Goal: Transaction & Acquisition: Purchase product/service

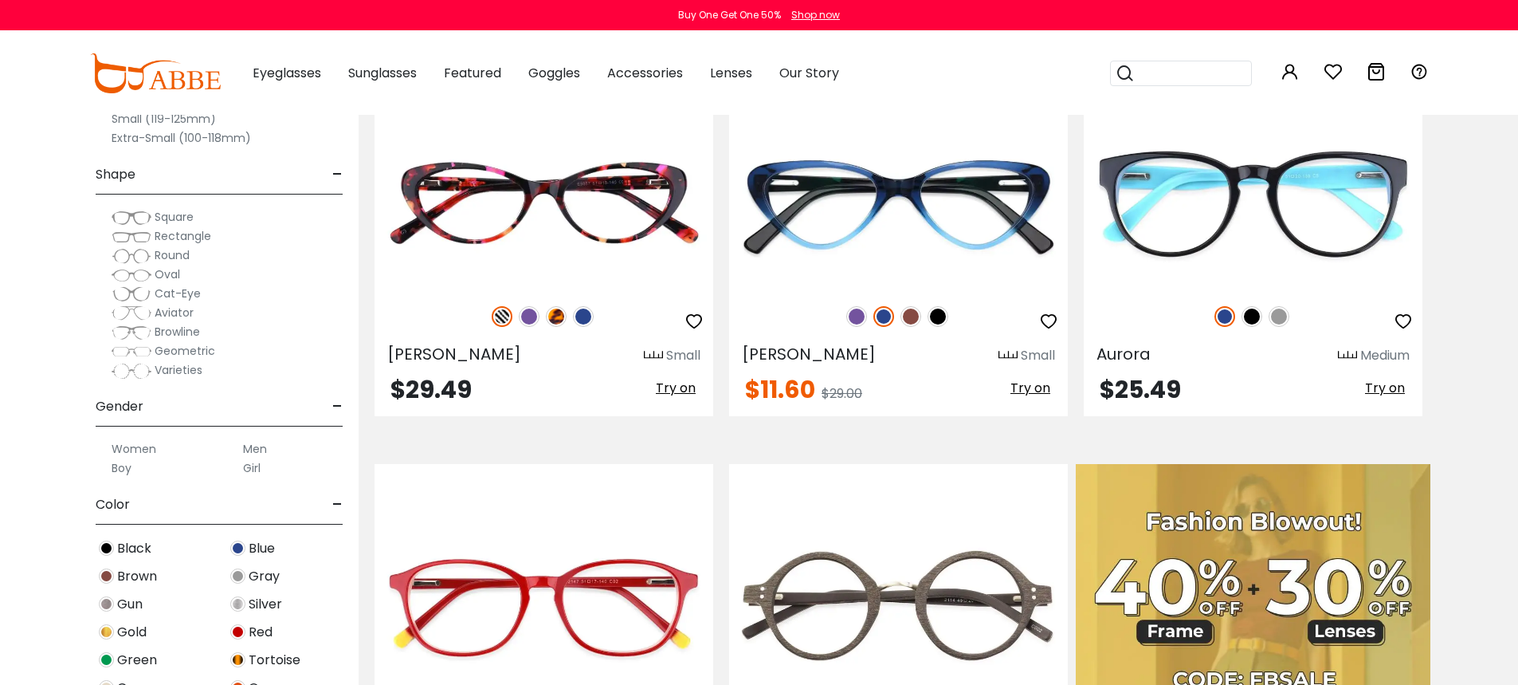
scroll to position [399, 0]
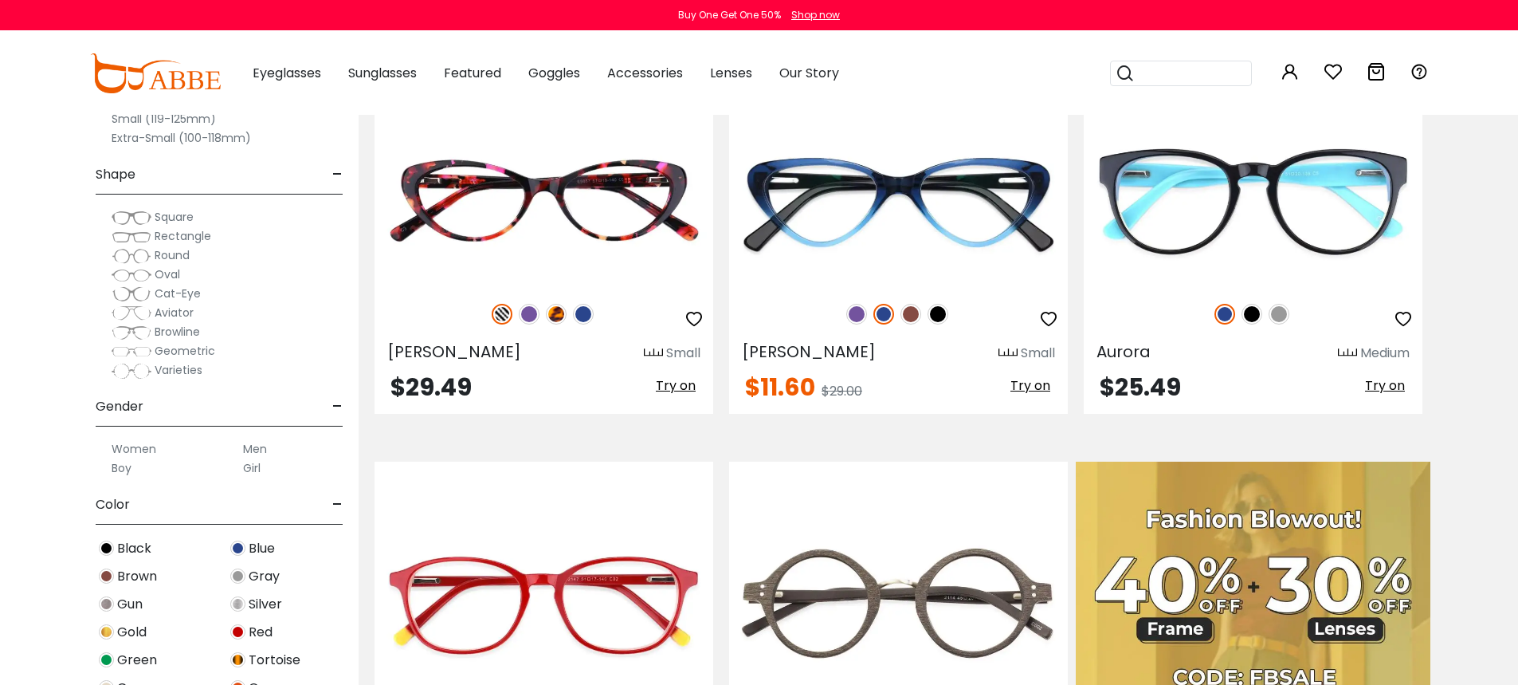
click at [136, 450] on label "Women" at bounding box center [134, 448] width 45 height 19
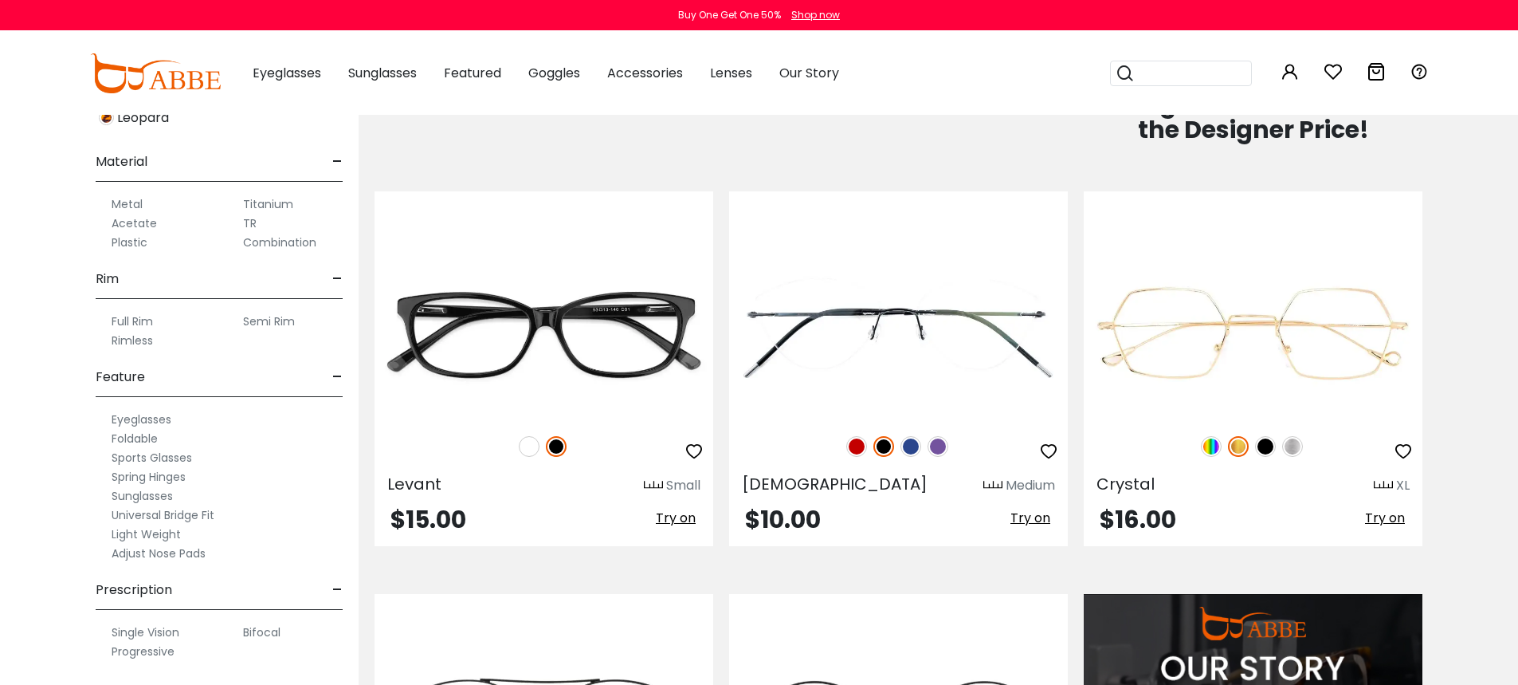
scroll to position [1116, 0]
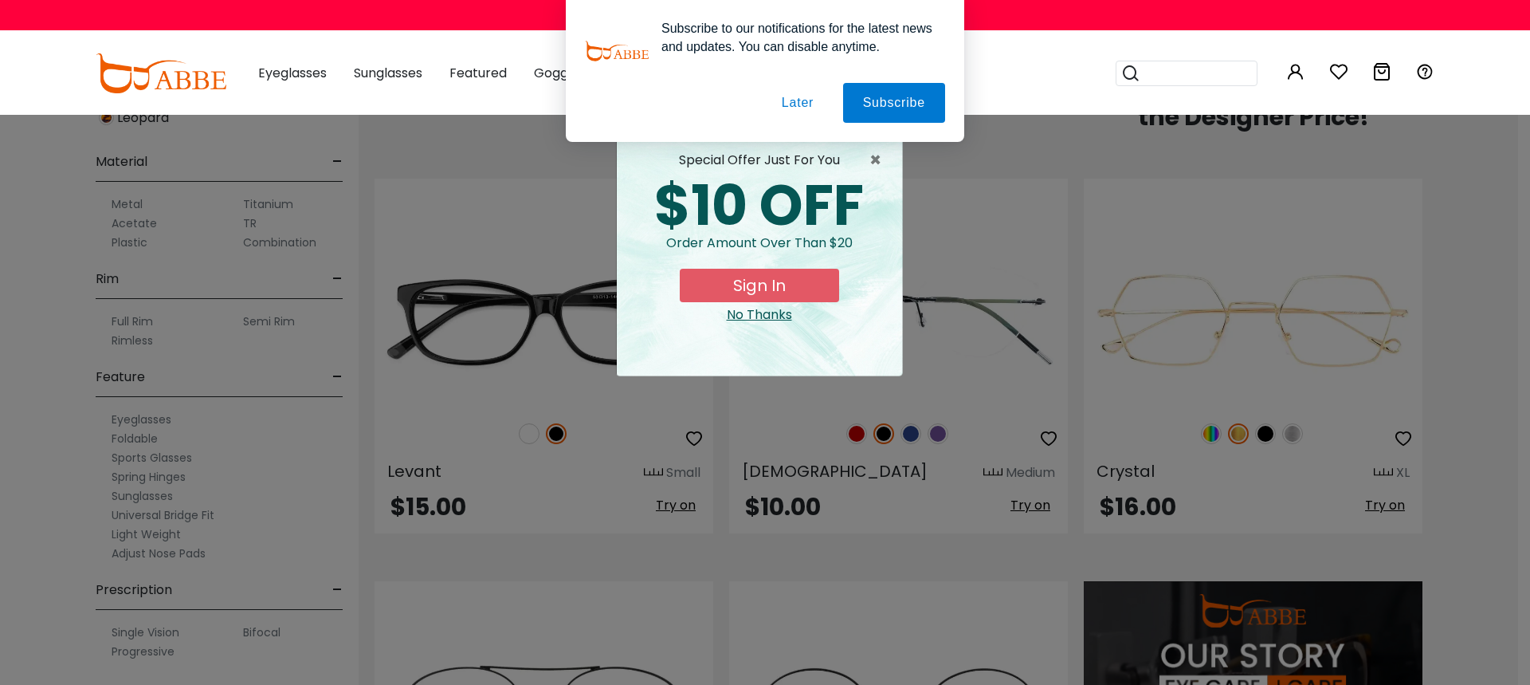
click at [770, 312] on div "No Thanks" at bounding box center [760, 314] width 260 height 19
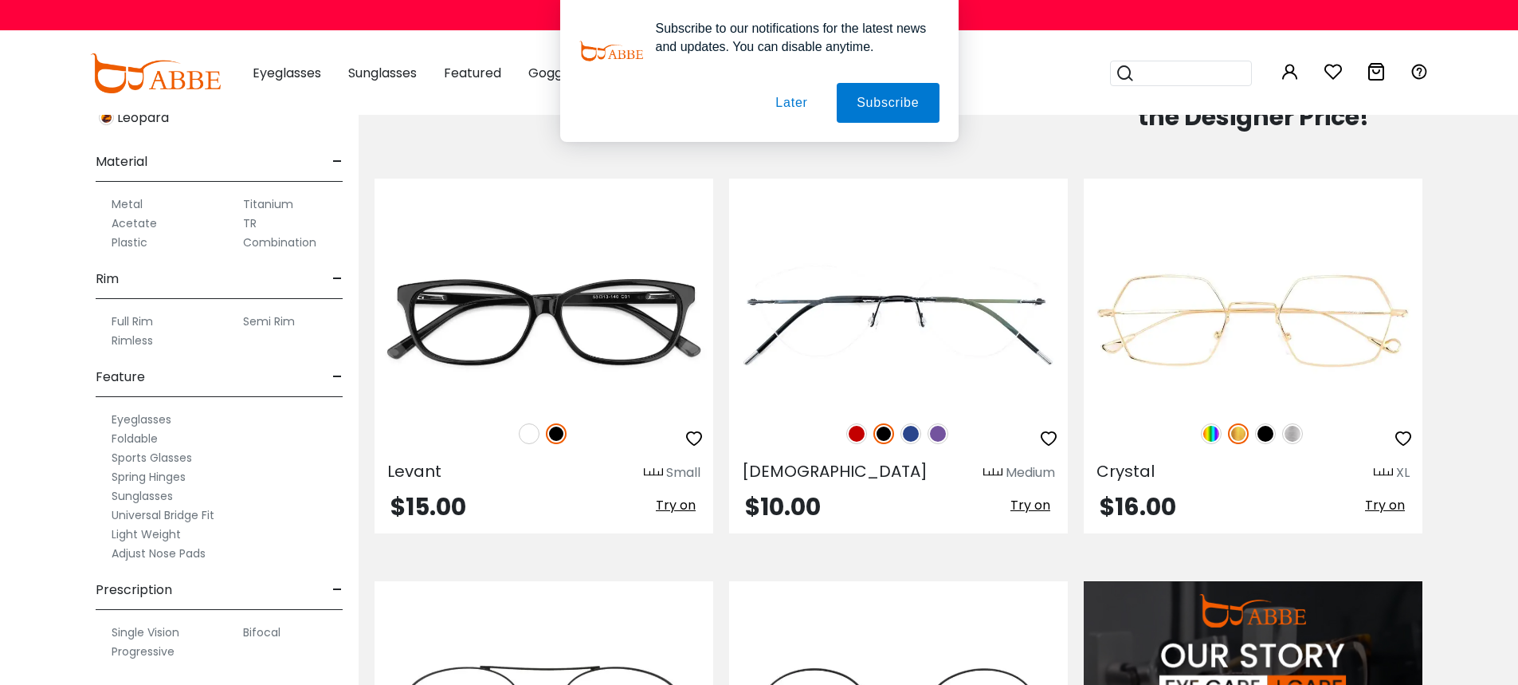
click at [0, 0] on button "Later" at bounding box center [0, 0] width 0 height 0
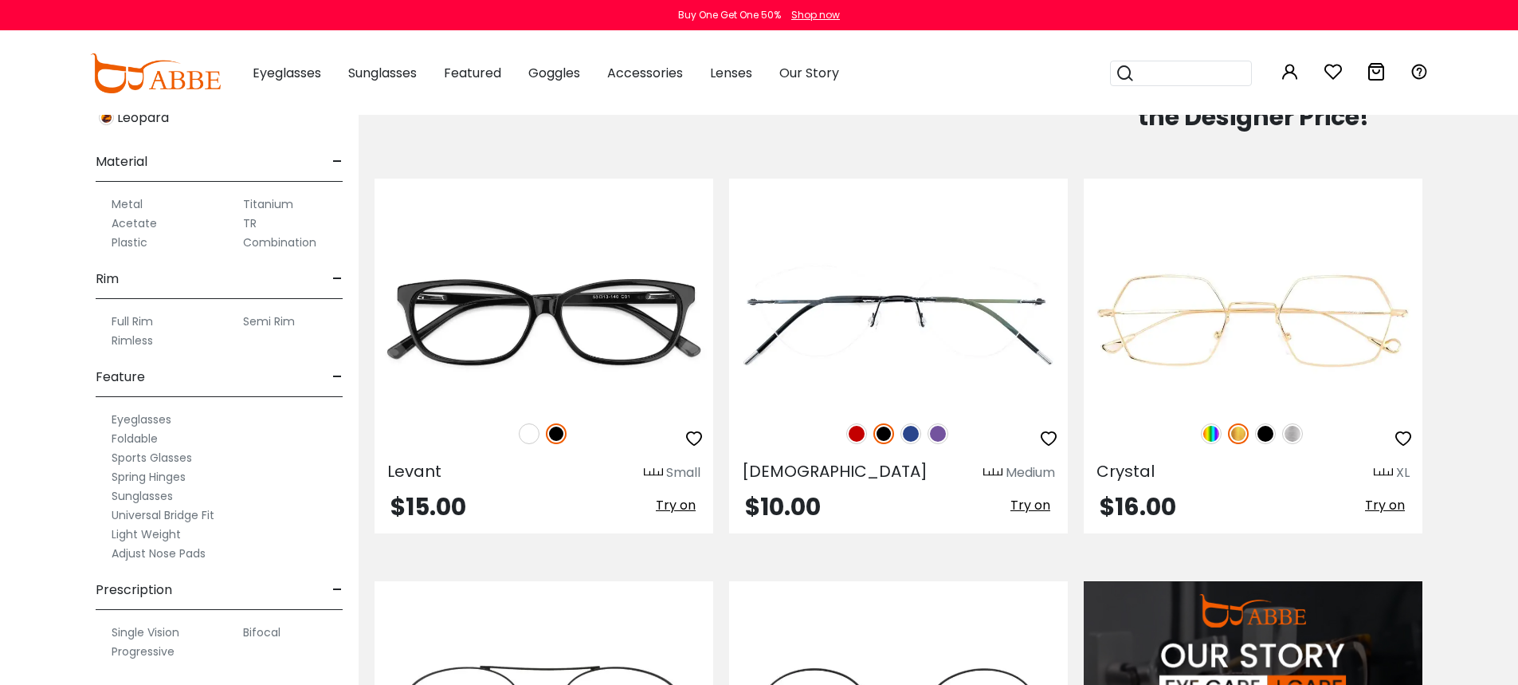
click at [137, 652] on label "Progressive" at bounding box center [143, 651] width 63 height 19
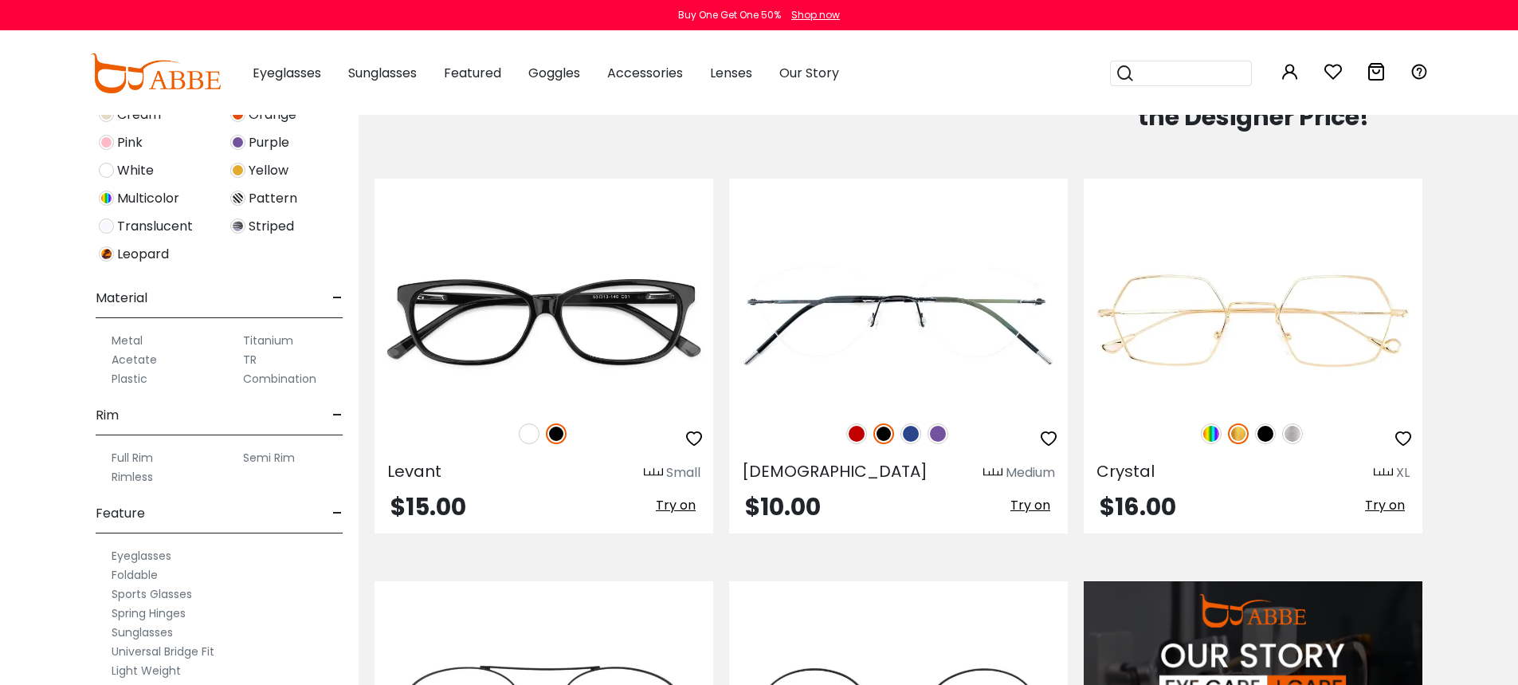
scroll to position [741, 0]
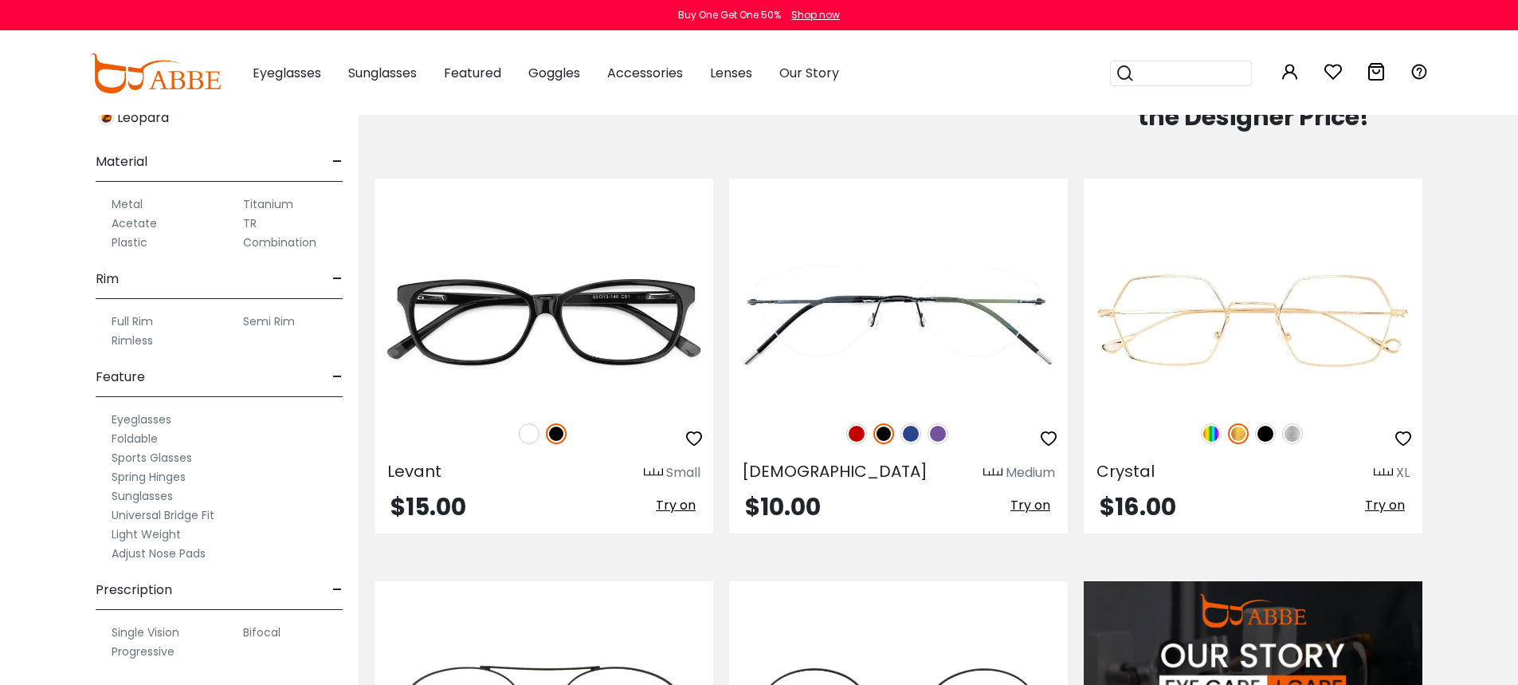
click at [255, 631] on label "Bifocal" at bounding box center [261, 631] width 37 height 19
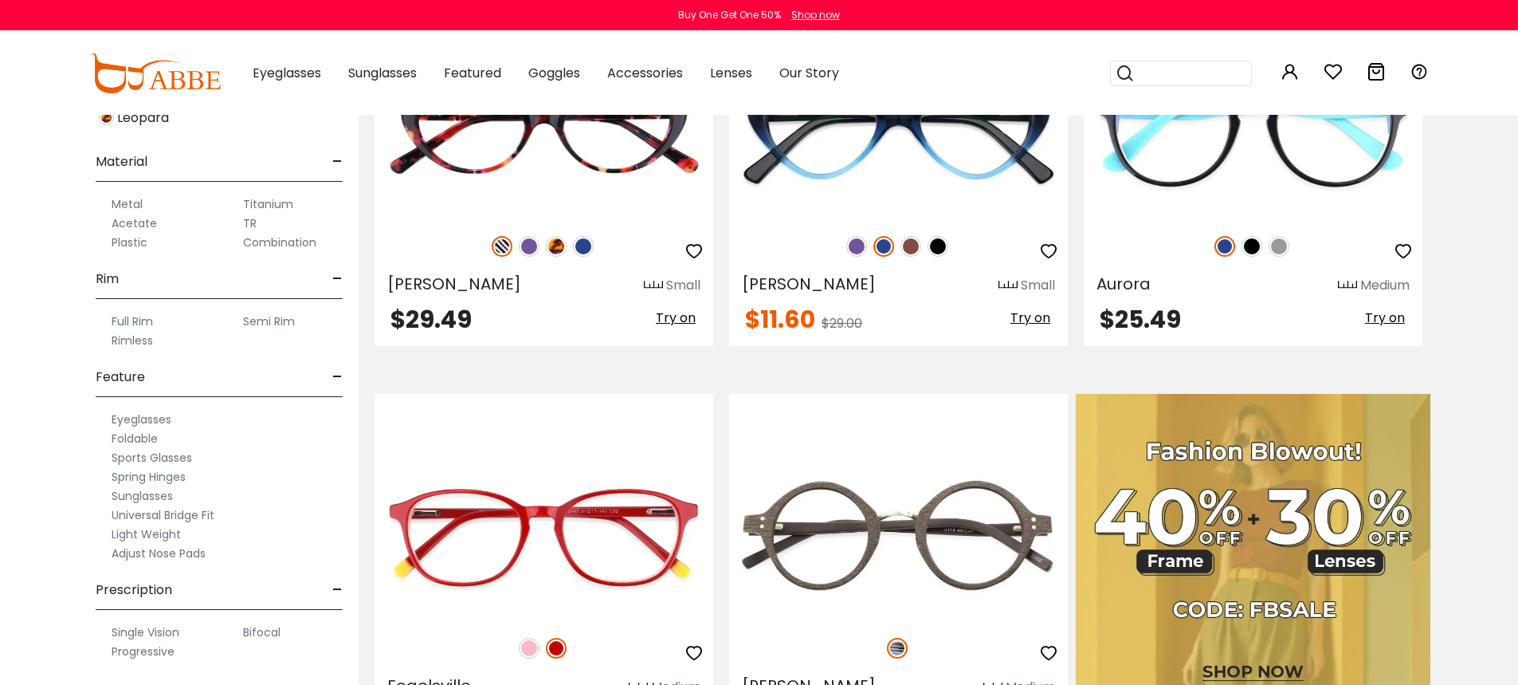
scroll to position [478, 0]
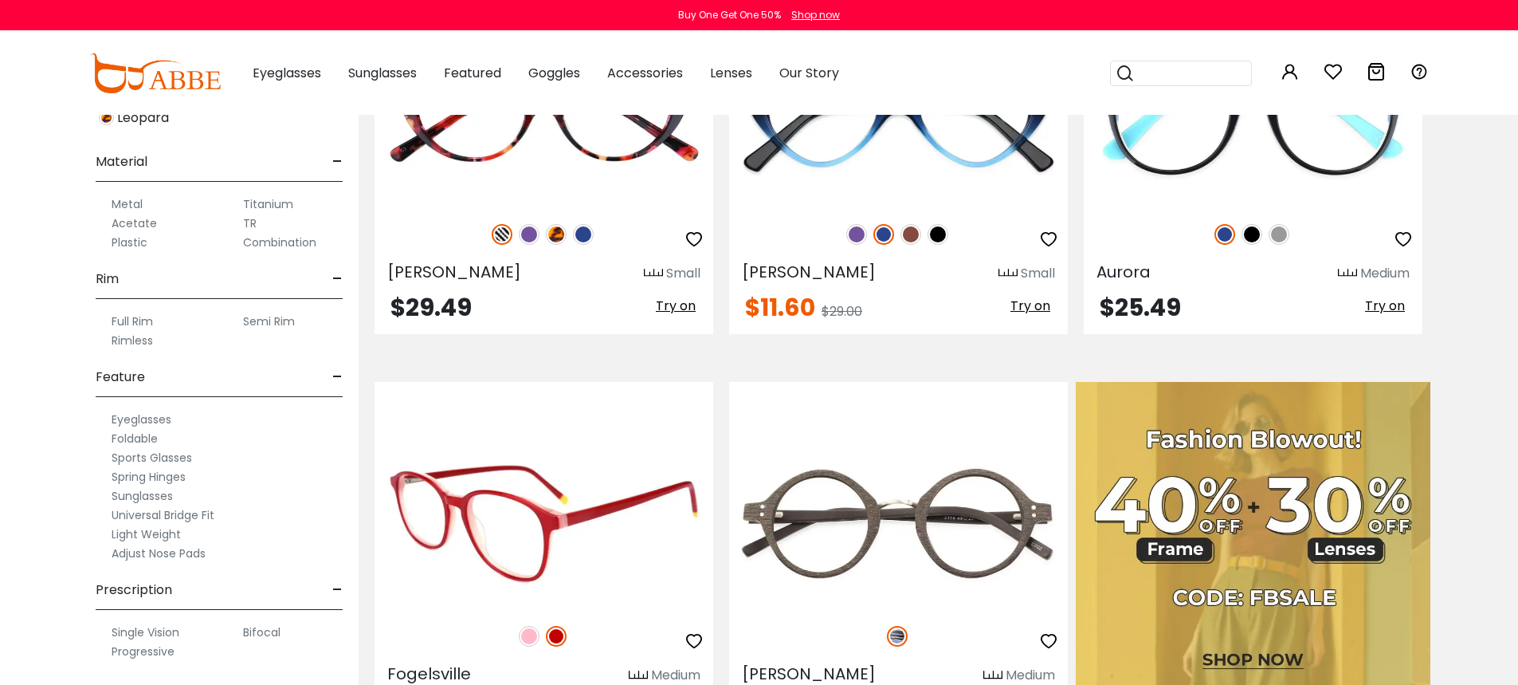
click at [441, 626] on div at bounding box center [544, 635] width 339 height 33
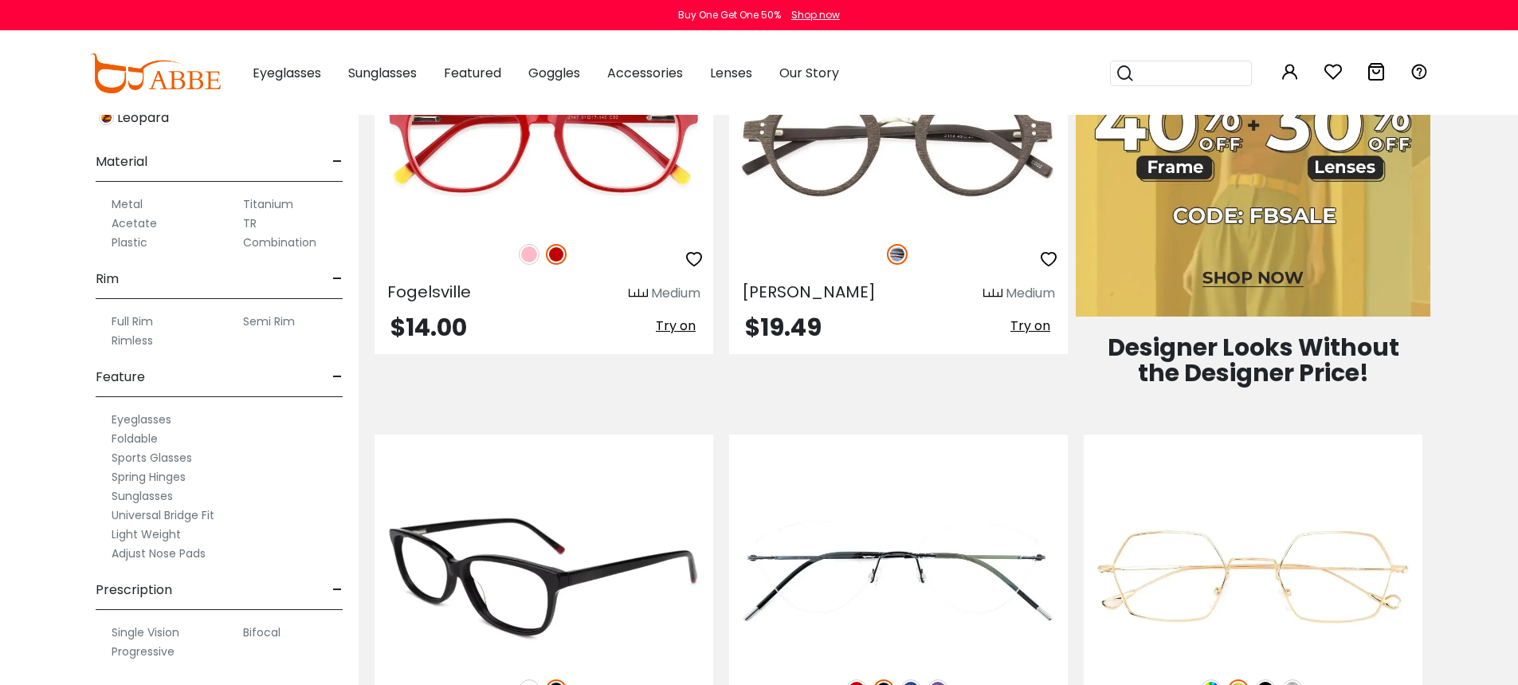
scroll to position [877, 0]
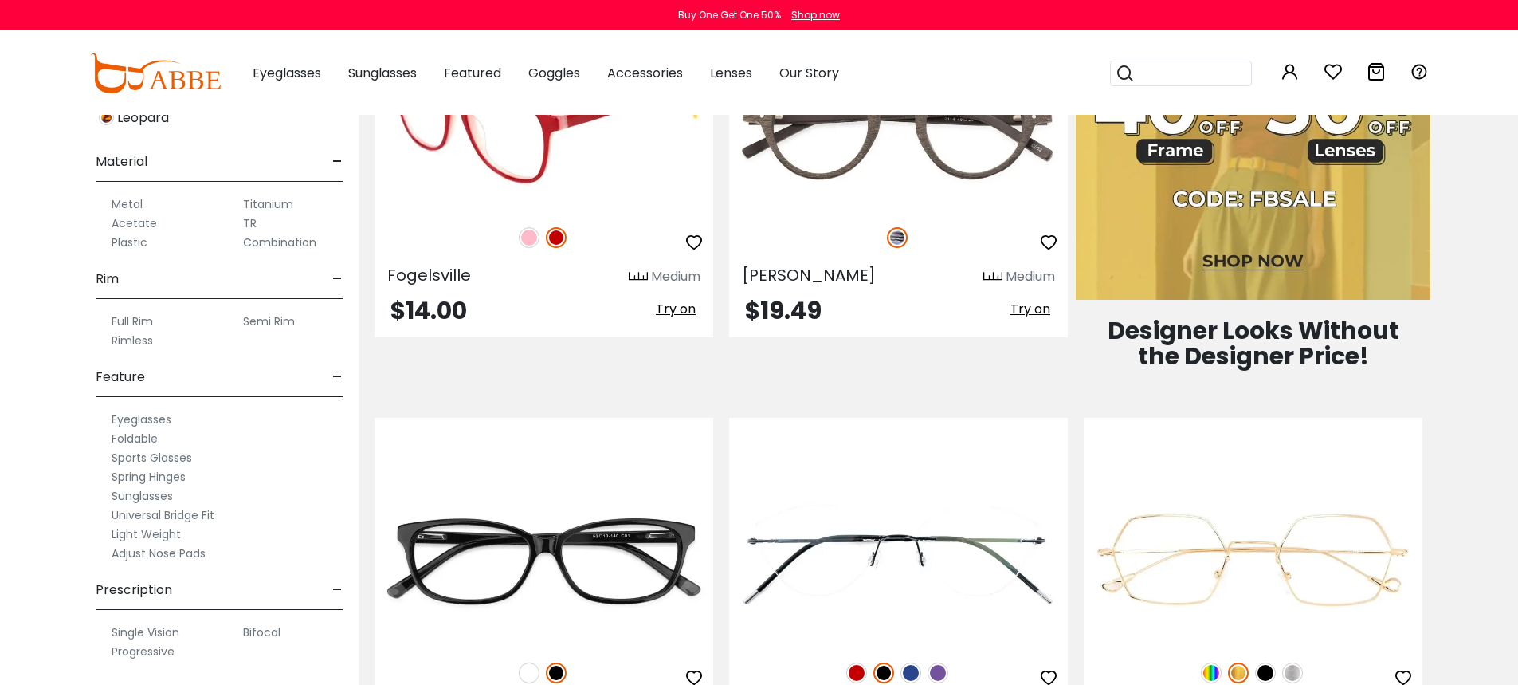
click at [461, 166] on img at bounding box center [544, 126] width 339 height 170
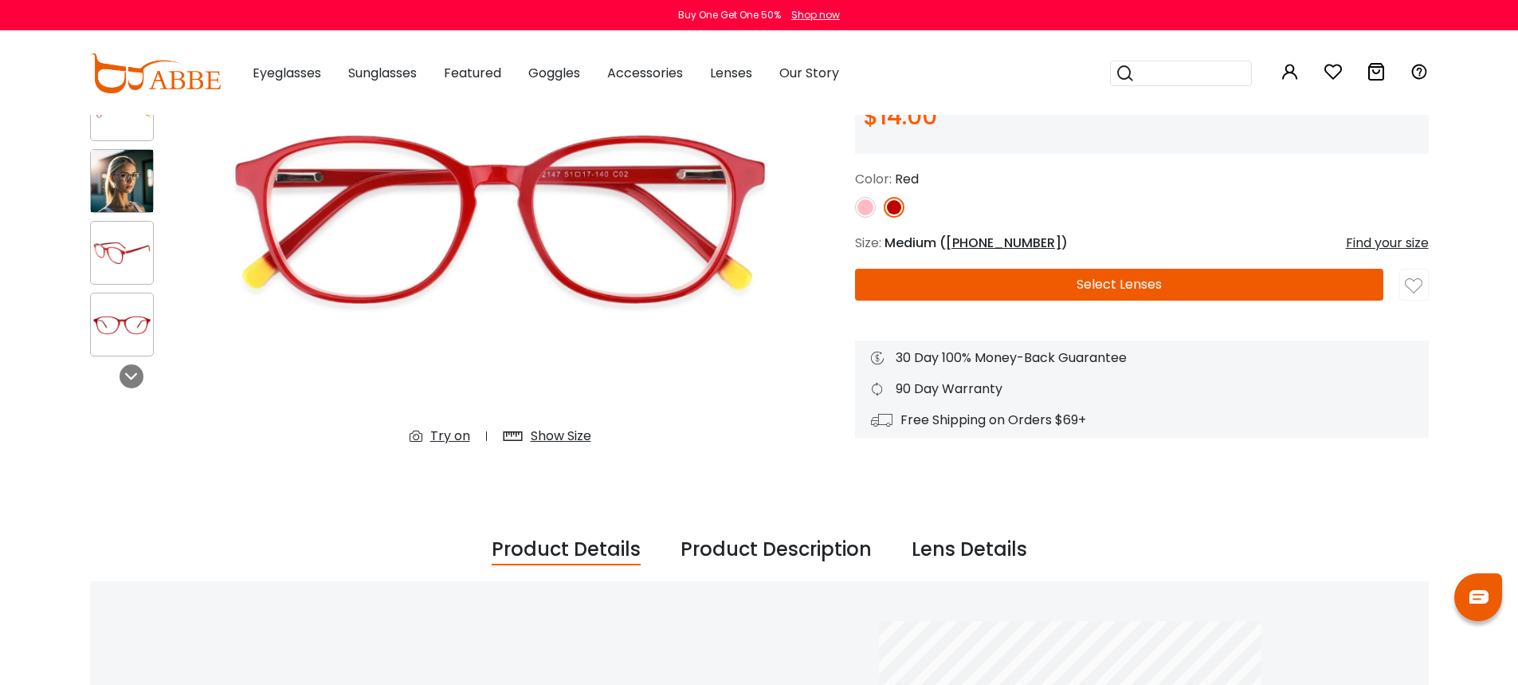
scroll to position [159, 0]
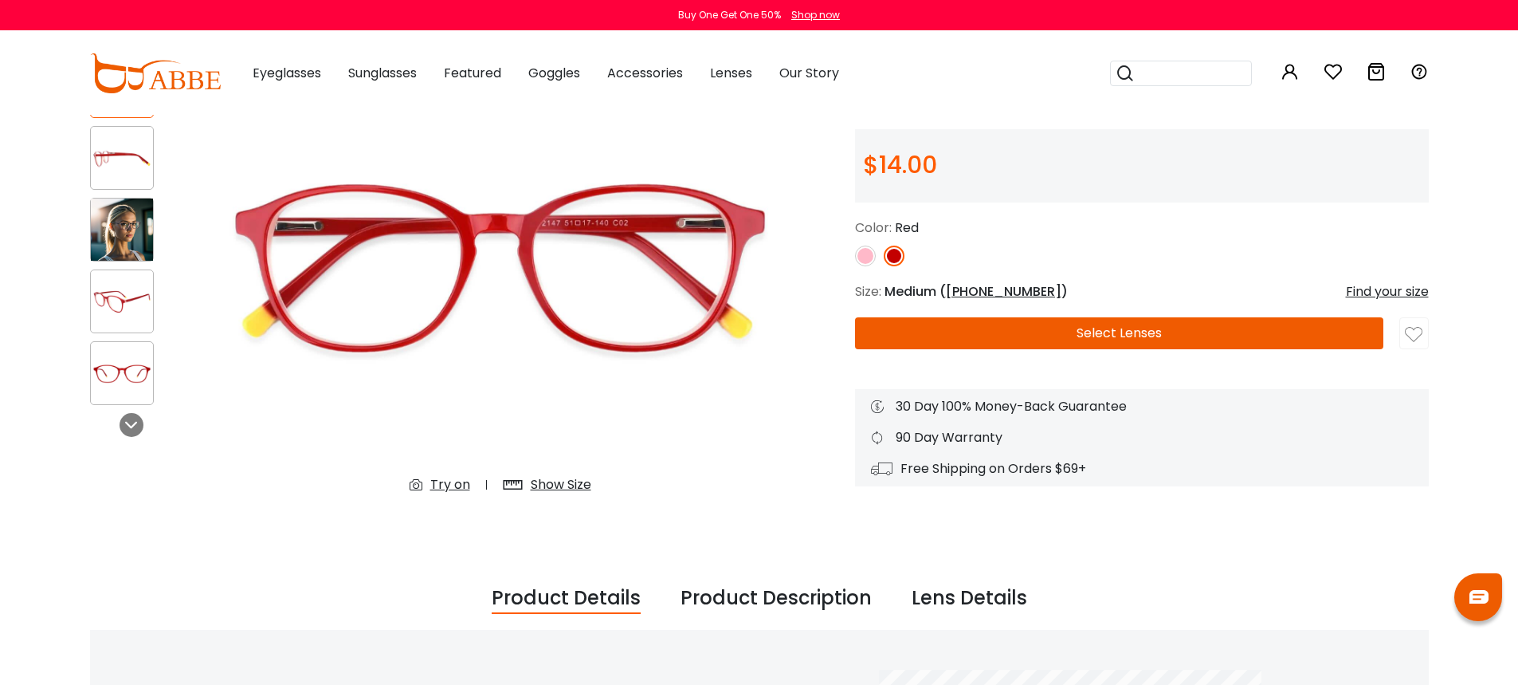
click at [949, 333] on button "Select Lenses" at bounding box center [1119, 333] width 528 height 32
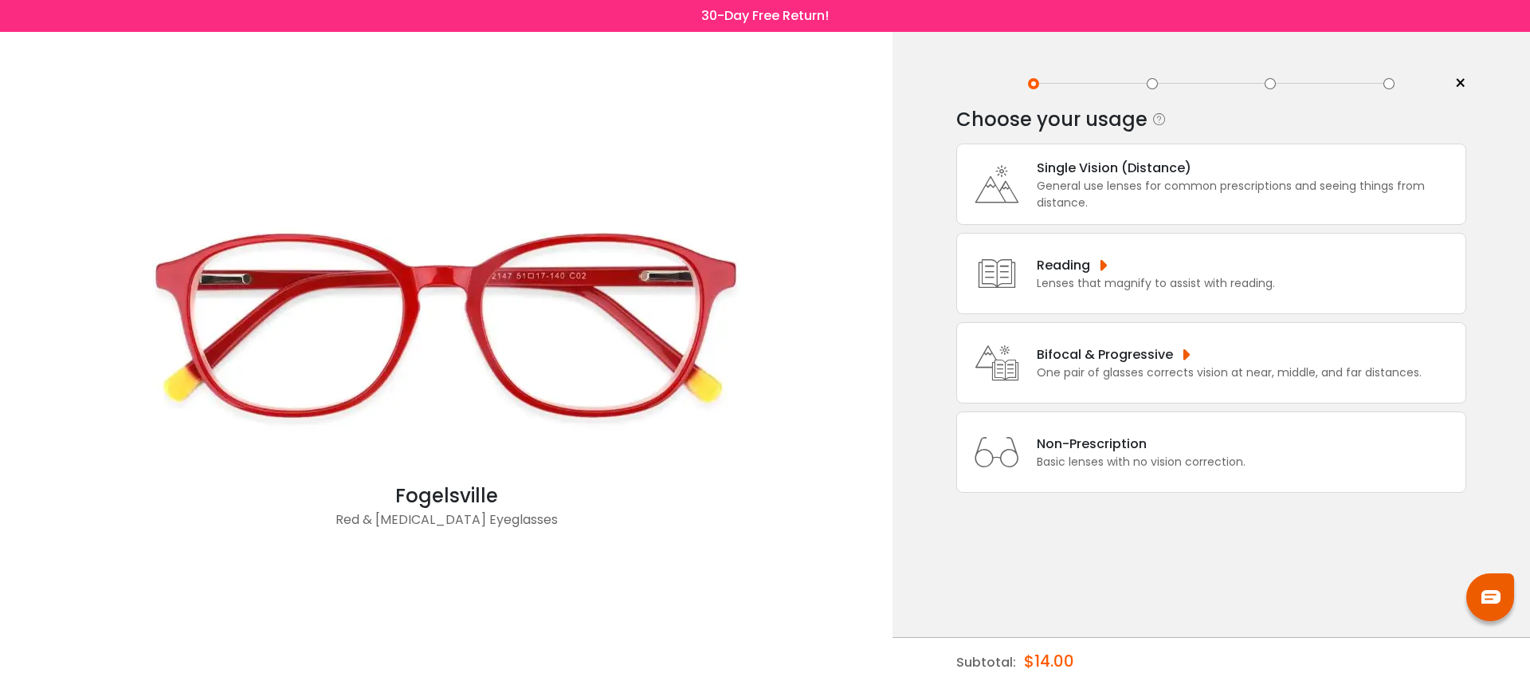
click at [1128, 353] on div "Bifocal & Progressive" at bounding box center [1229, 354] width 385 height 20
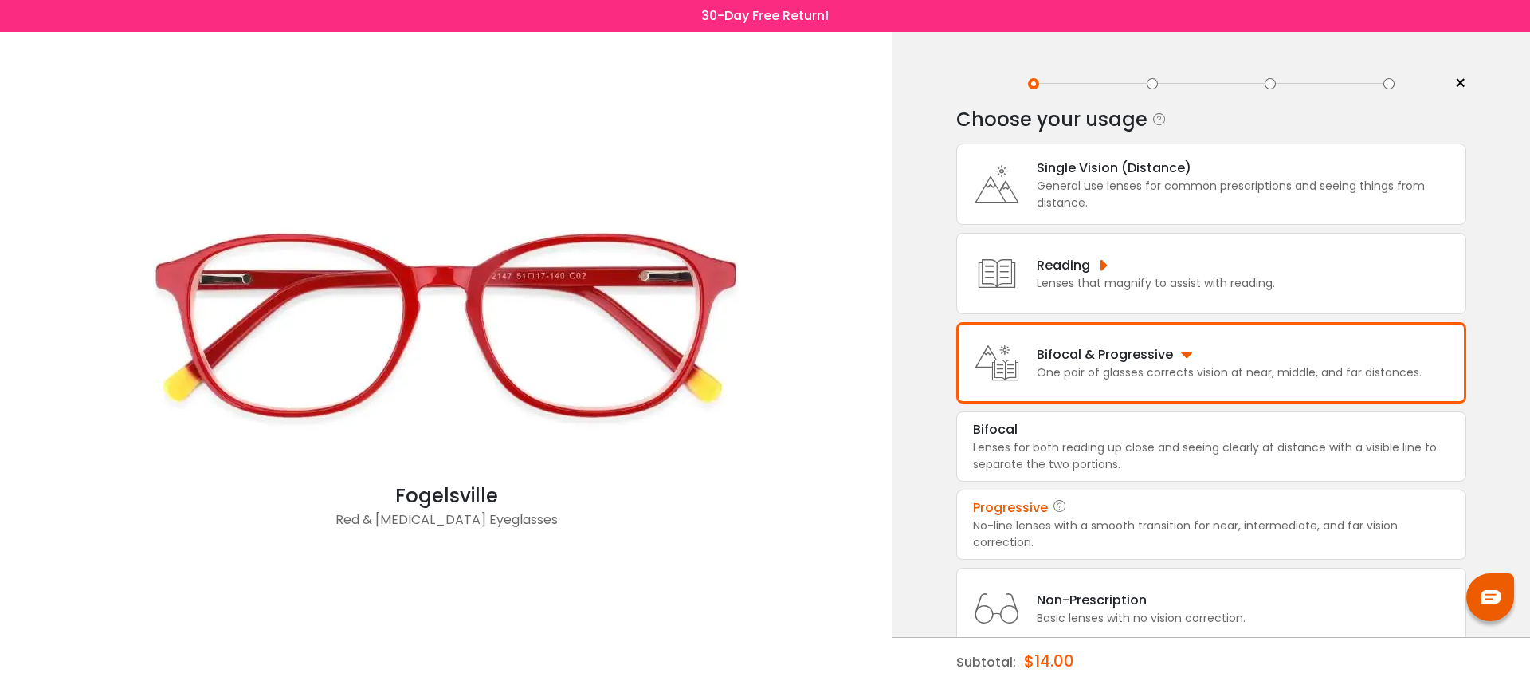
click at [1009, 510] on div "Progressive" at bounding box center [1010, 507] width 75 height 19
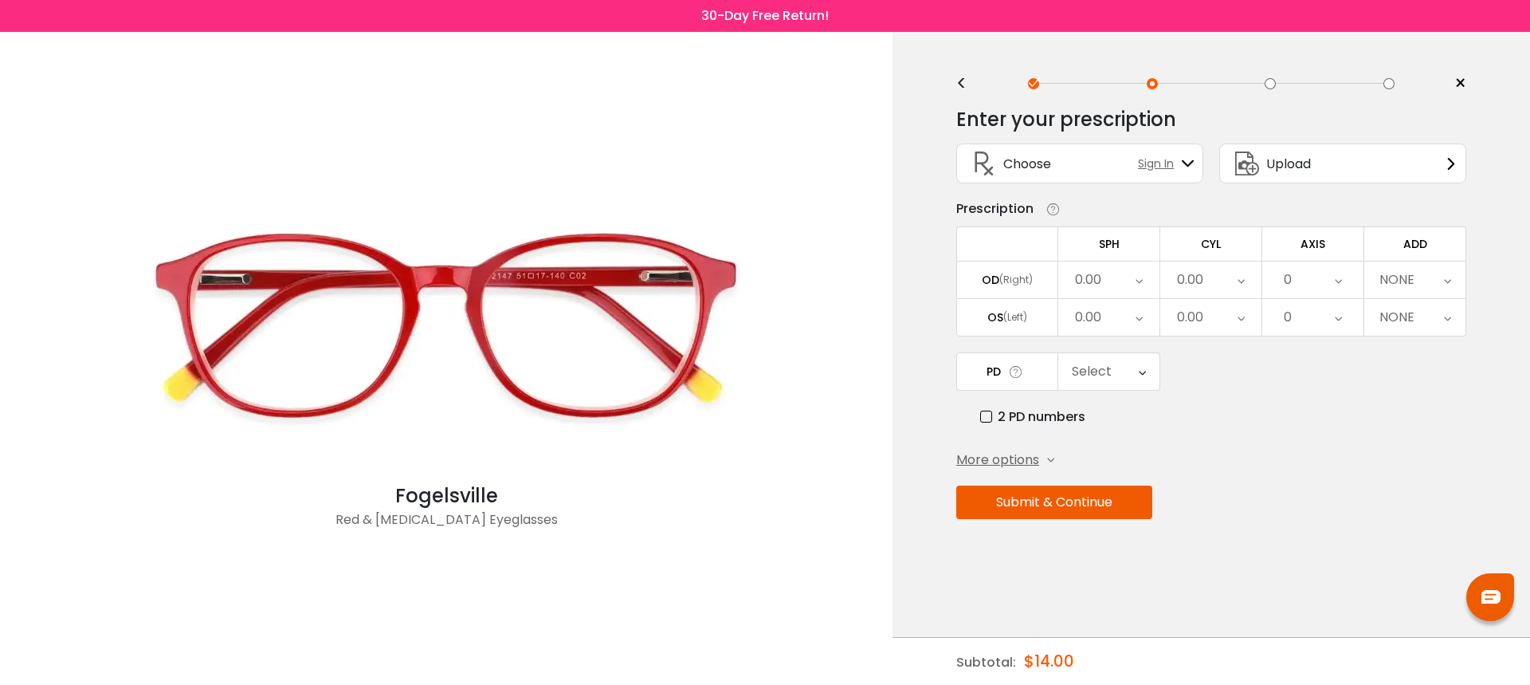
click at [1141, 378] on icon at bounding box center [1142, 371] width 7 height 37
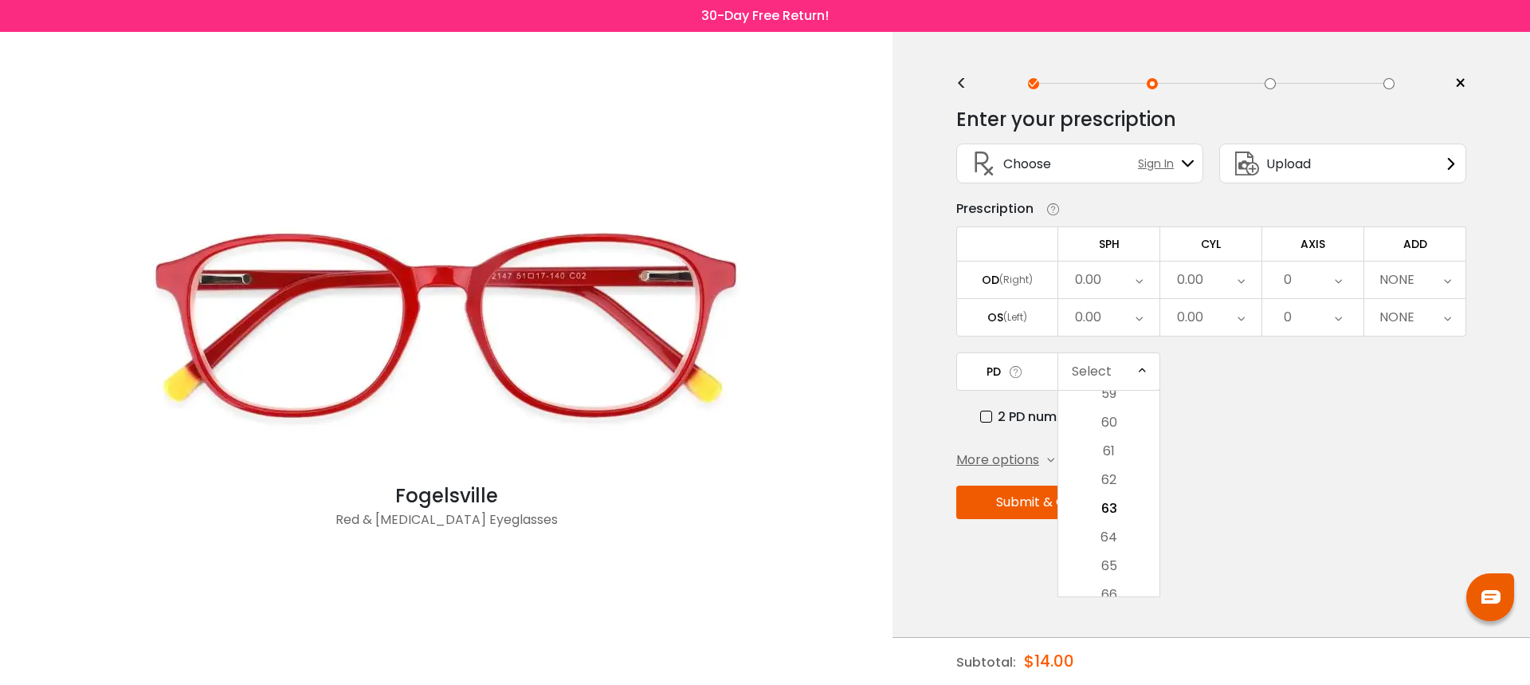
click at [1141, 378] on icon at bounding box center [1142, 371] width 7 height 37
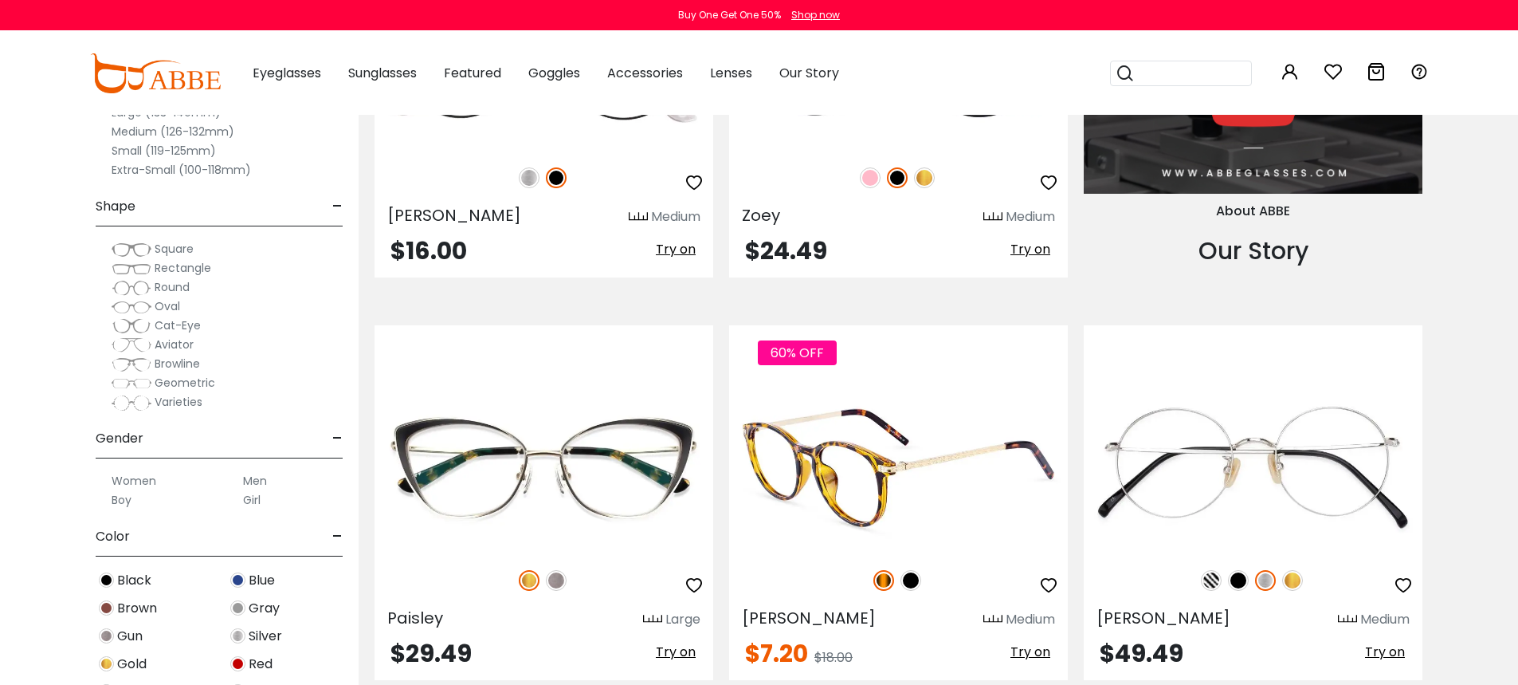
scroll to position [1913, 0]
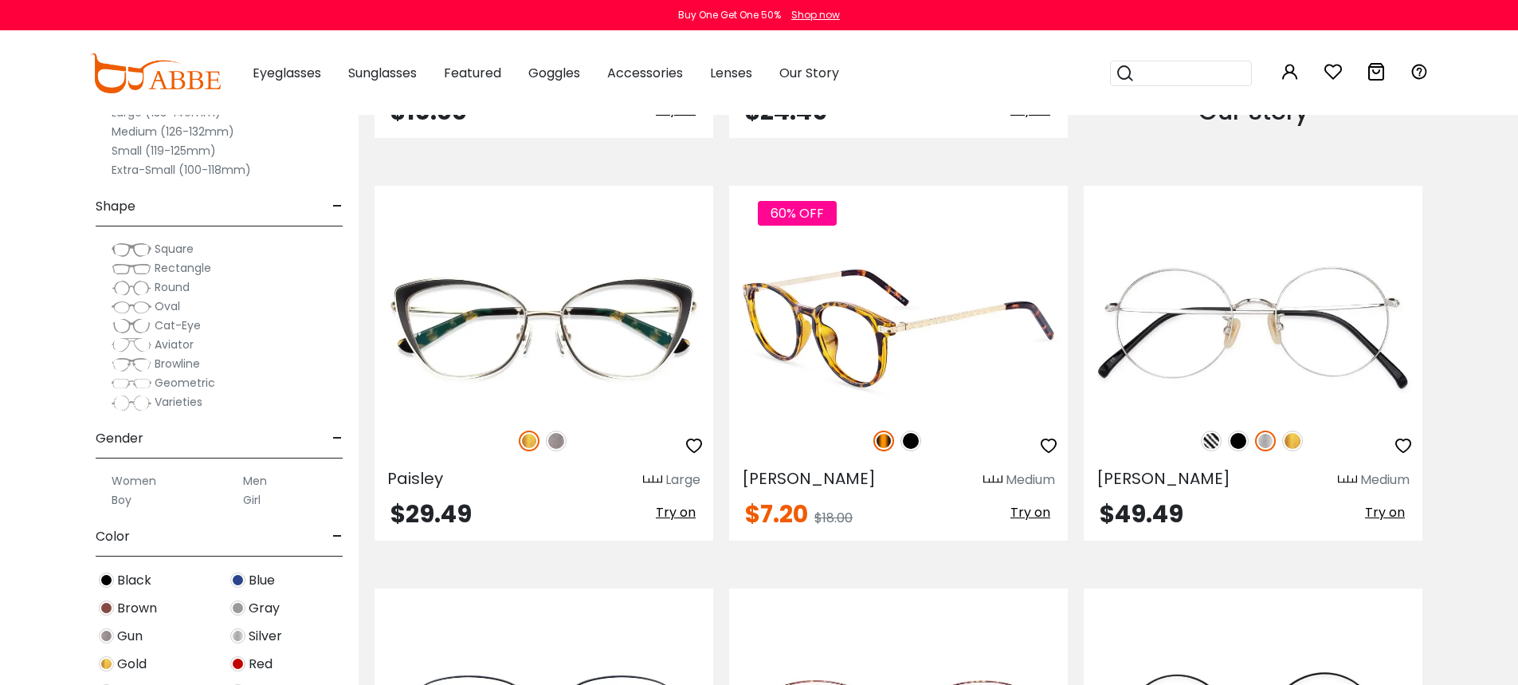
click at [1015, 512] on span "Try on" at bounding box center [1031, 512] width 40 height 18
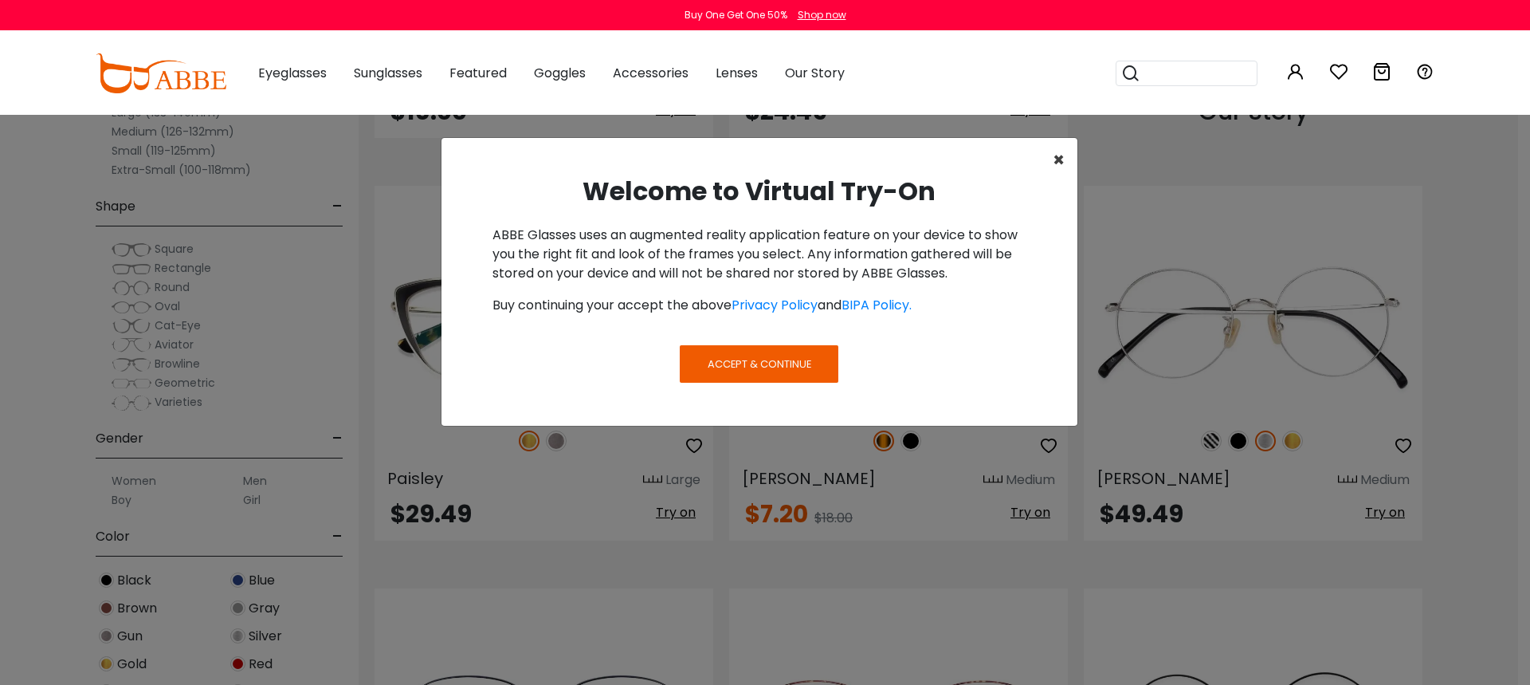
click at [1058, 157] on span "×" at bounding box center [1059, 160] width 12 height 26
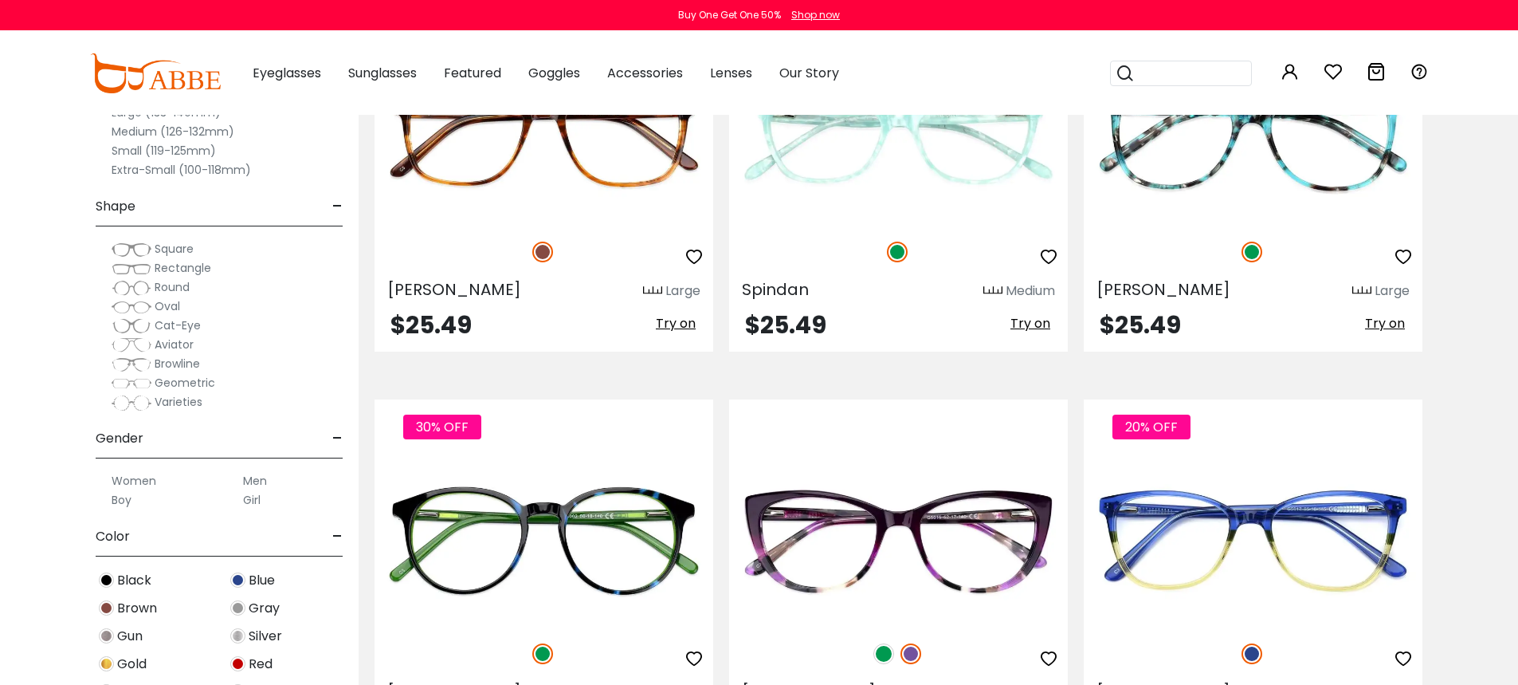
scroll to position [8210, 0]
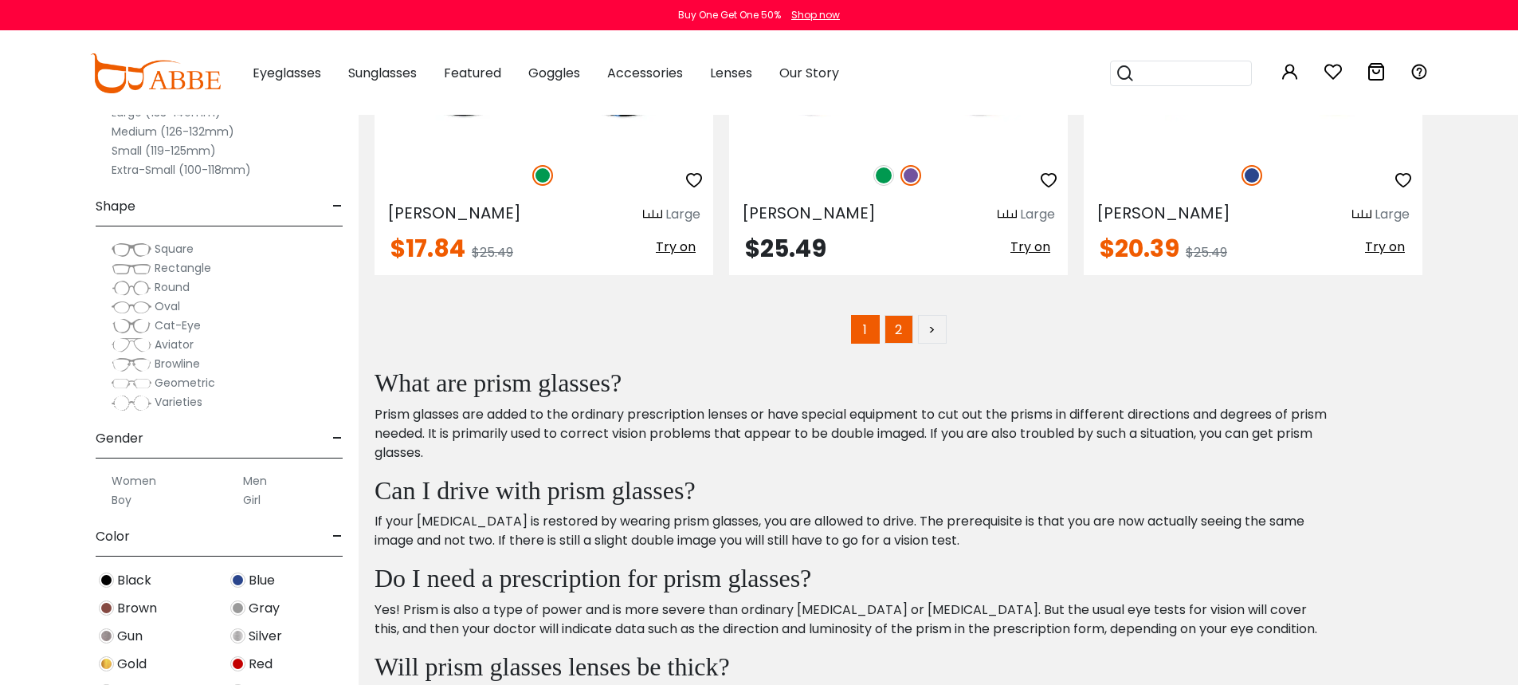
click at [905, 325] on link "2" at bounding box center [899, 329] width 29 height 29
